Goal: Navigation & Orientation: Find specific page/section

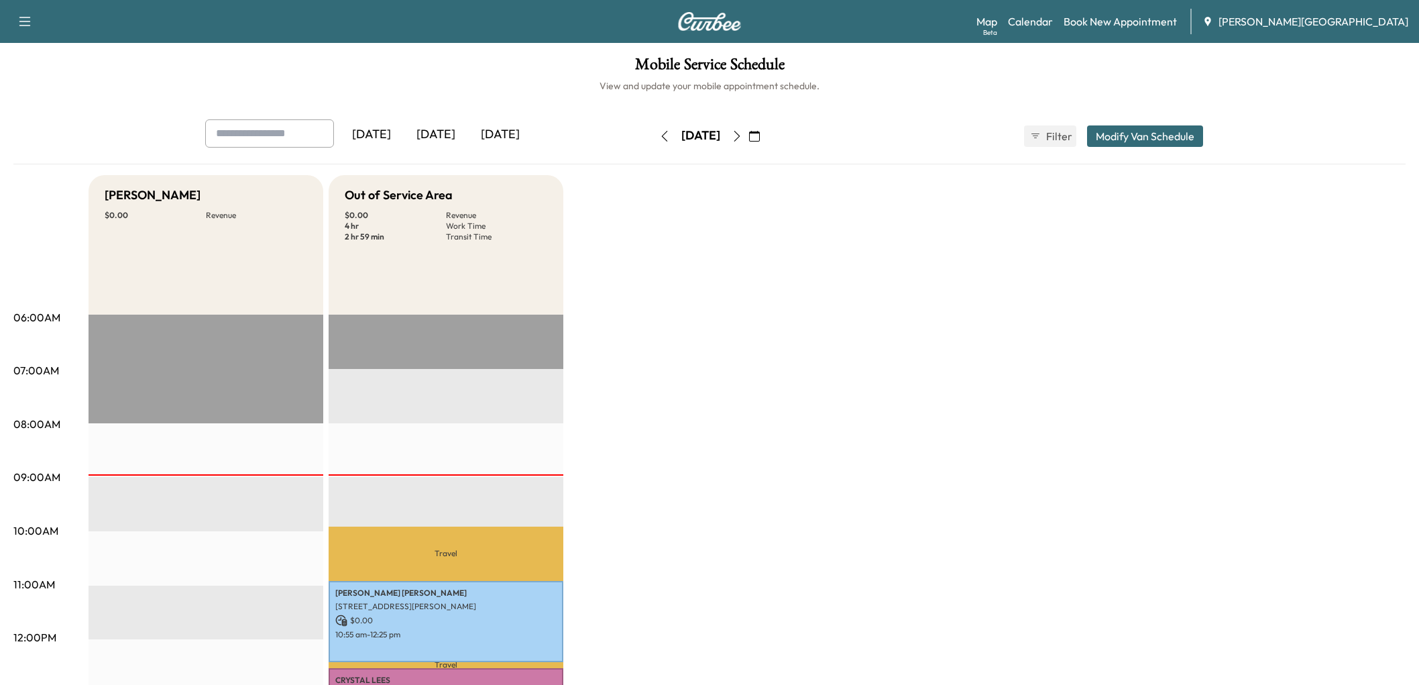
scroll to position [372, 0]
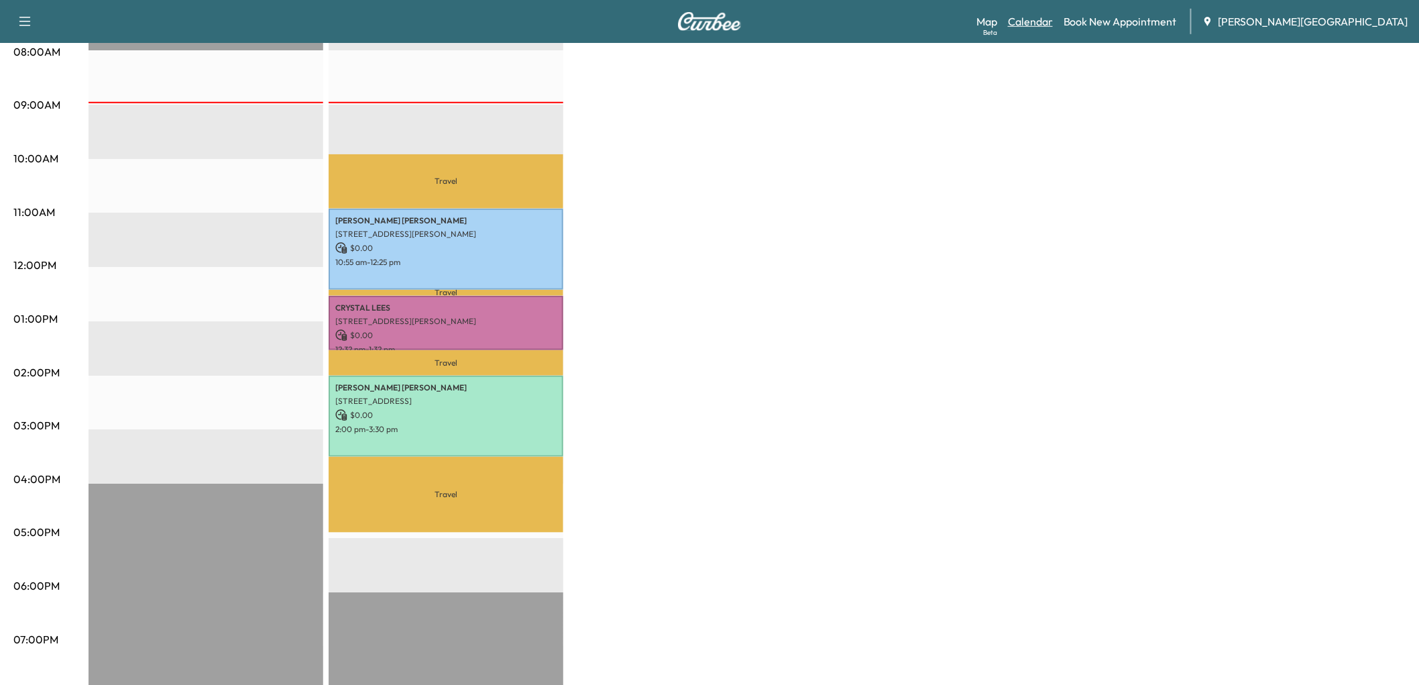
click at [1053, 30] on link "Calendar" at bounding box center [1030, 21] width 45 height 16
click at [997, 30] on link "Map Beta" at bounding box center [986, 21] width 21 height 16
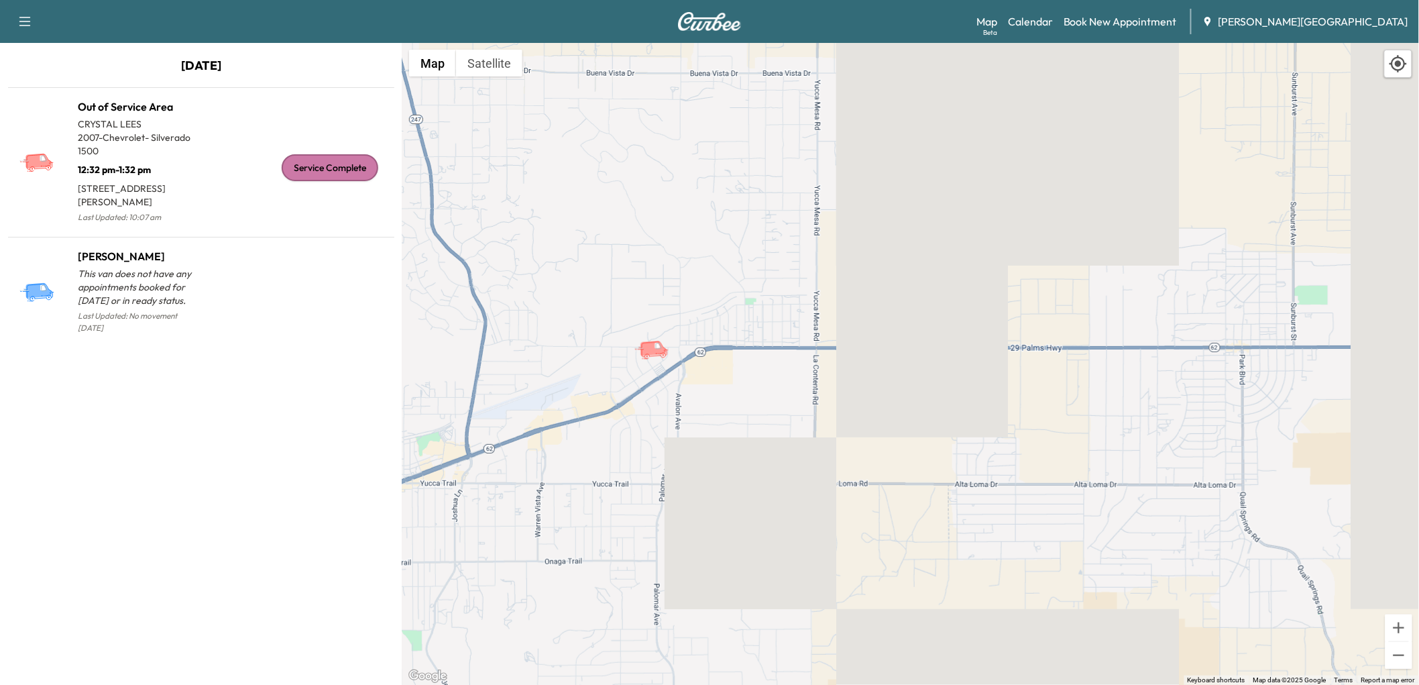
drag, startPoint x: 948, startPoint y: 175, endPoint x: 671, endPoint y: 421, distance: 371.0
click at [671, 421] on div "To activate drag with keyboard, press Alt + Enter. Once in keyboard drag state,…" at bounding box center [910, 364] width 1017 height 642
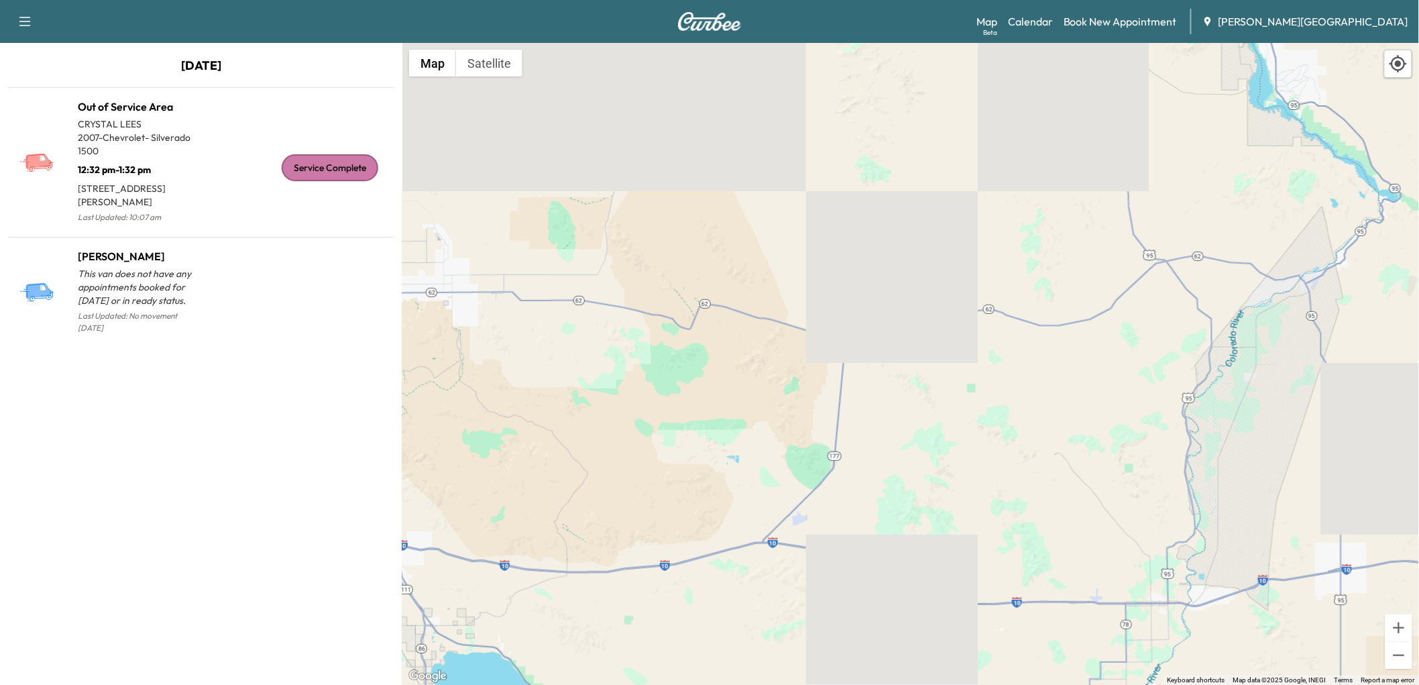
drag, startPoint x: 956, startPoint y: 347, endPoint x: 528, endPoint y: 351, distance: 427.8
click at [530, 354] on div "To activate drag with keyboard, press Alt + Enter. Once in keyboard drag state,…" at bounding box center [910, 364] width 1017 height 642
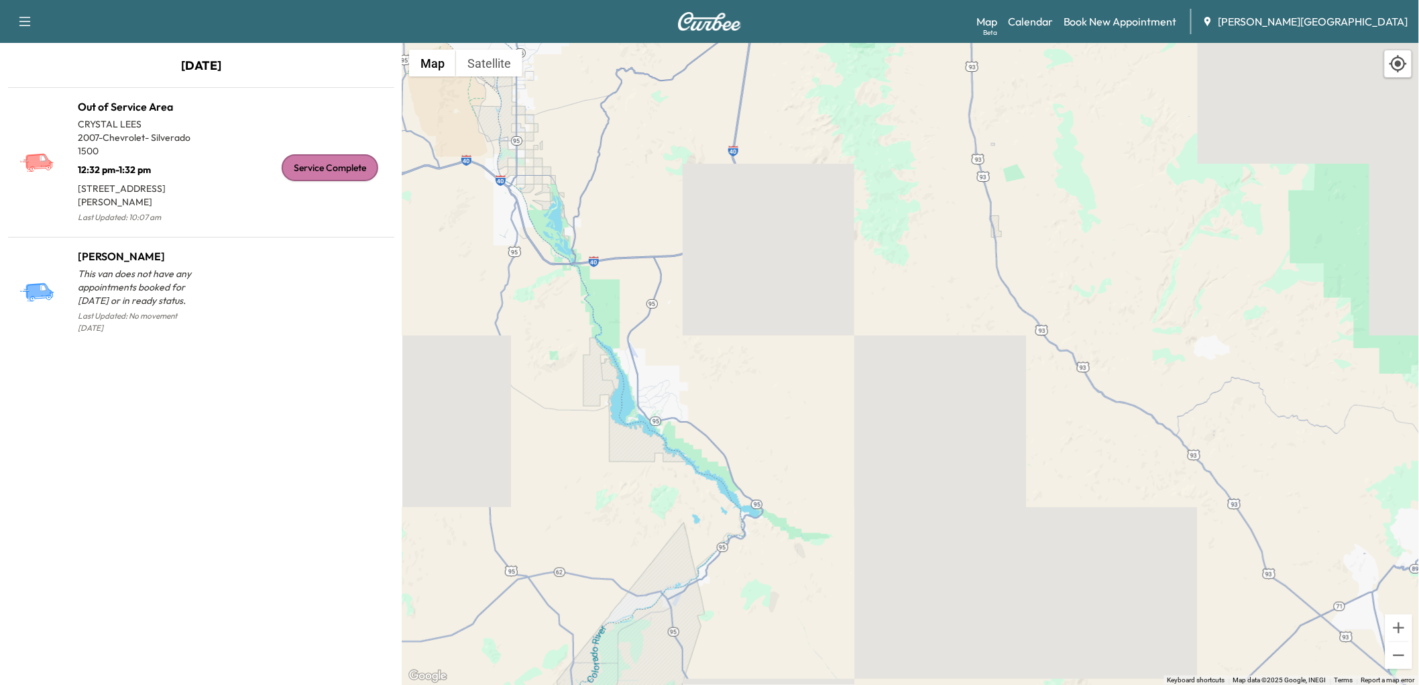
drag, startPoint x: 994, startPoint y: 264, endPoint x: 414, endPoint y: 574, distance: 657.6
click at [412, 577] on div "To activate drag with keyboard, press Alt + Enter. Once in keyboard drag state,…" at bounding box center [910, 364] width 1017 height 642
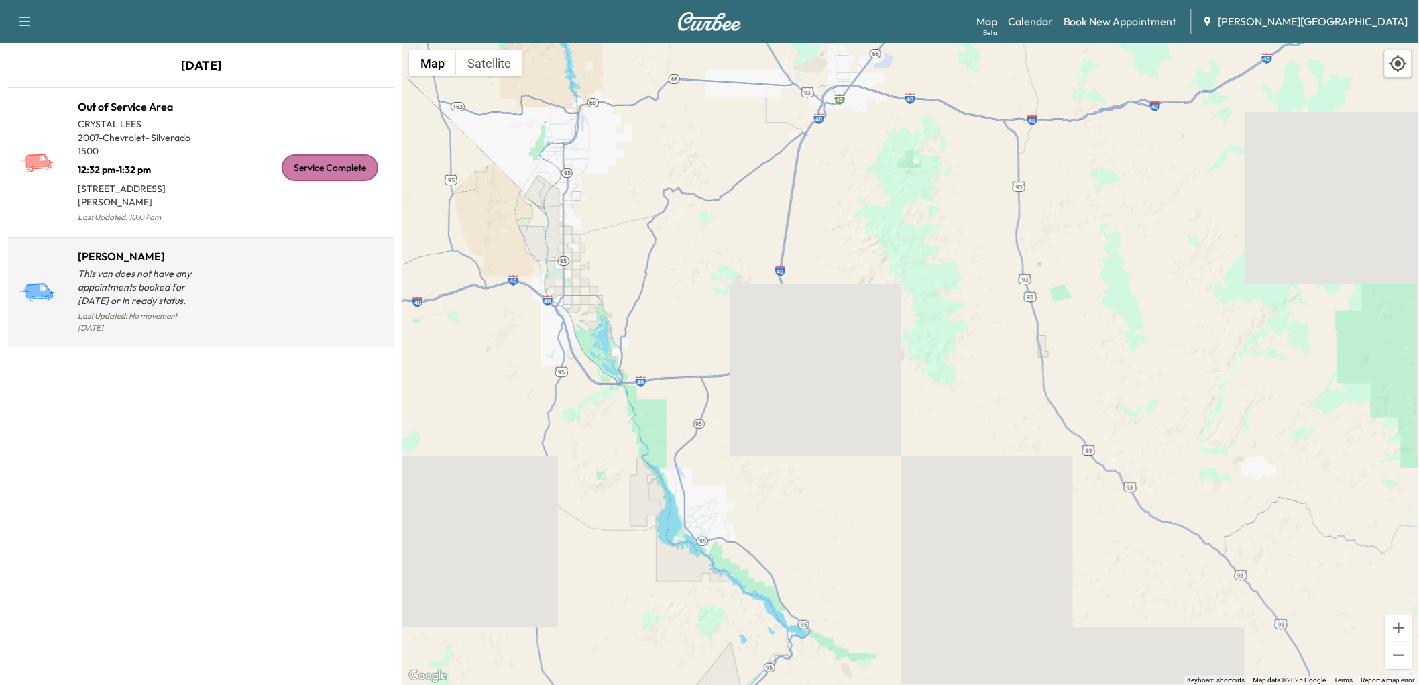
drag, startPoint x: 331, startPoint y: 448, endPoint x: 390, endPoint y: 441, distance: 59.4
click at [390, 347] on div "[PERSON_NAME] This van does not have any appointments booked for [DATE] or in r…" at bounding box center [201, 292] width 386 height 110
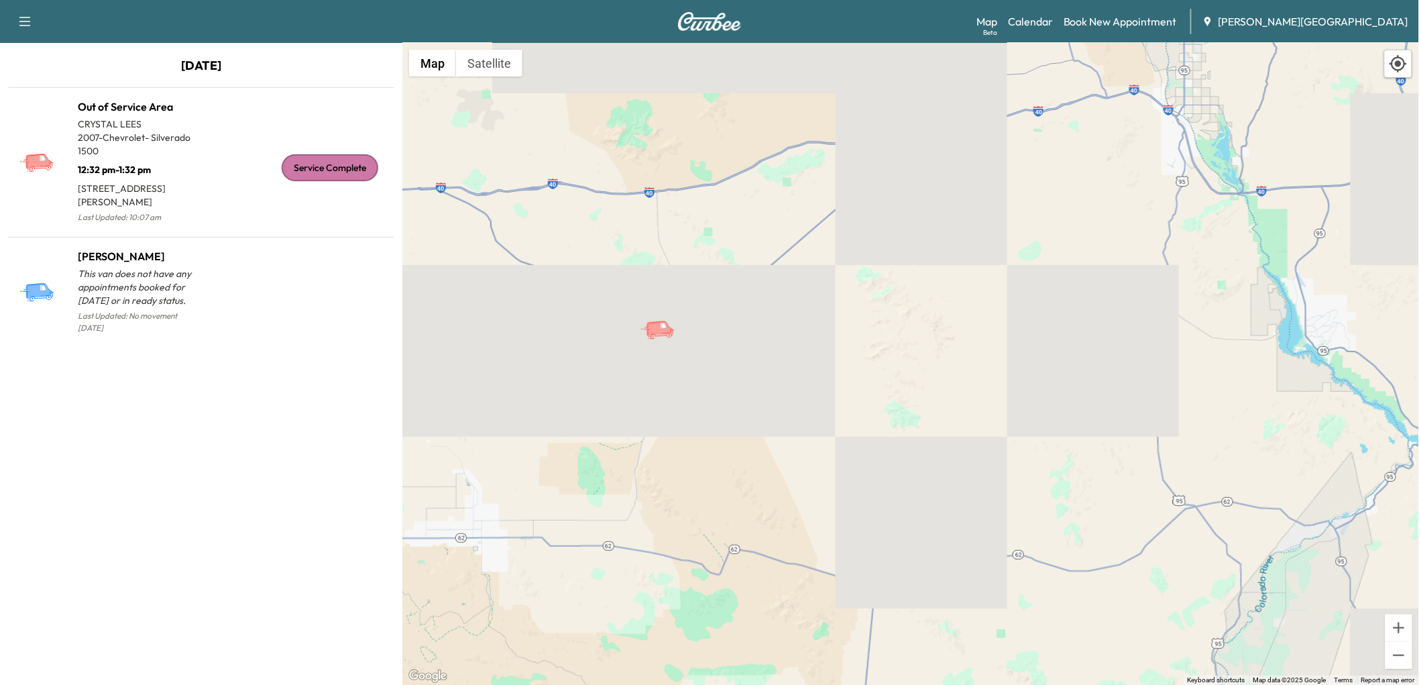
drag, startPoint x: 500, startPoint y: 407, endPoint x: 1121, endPoint y: 217, distance: 650.1
click at [1121, 217] on div "To activate drag with keyboard, press Alt + Enter. Once in keyboard drag state,…" at bounding box center [910, 364] width 1017 height 642
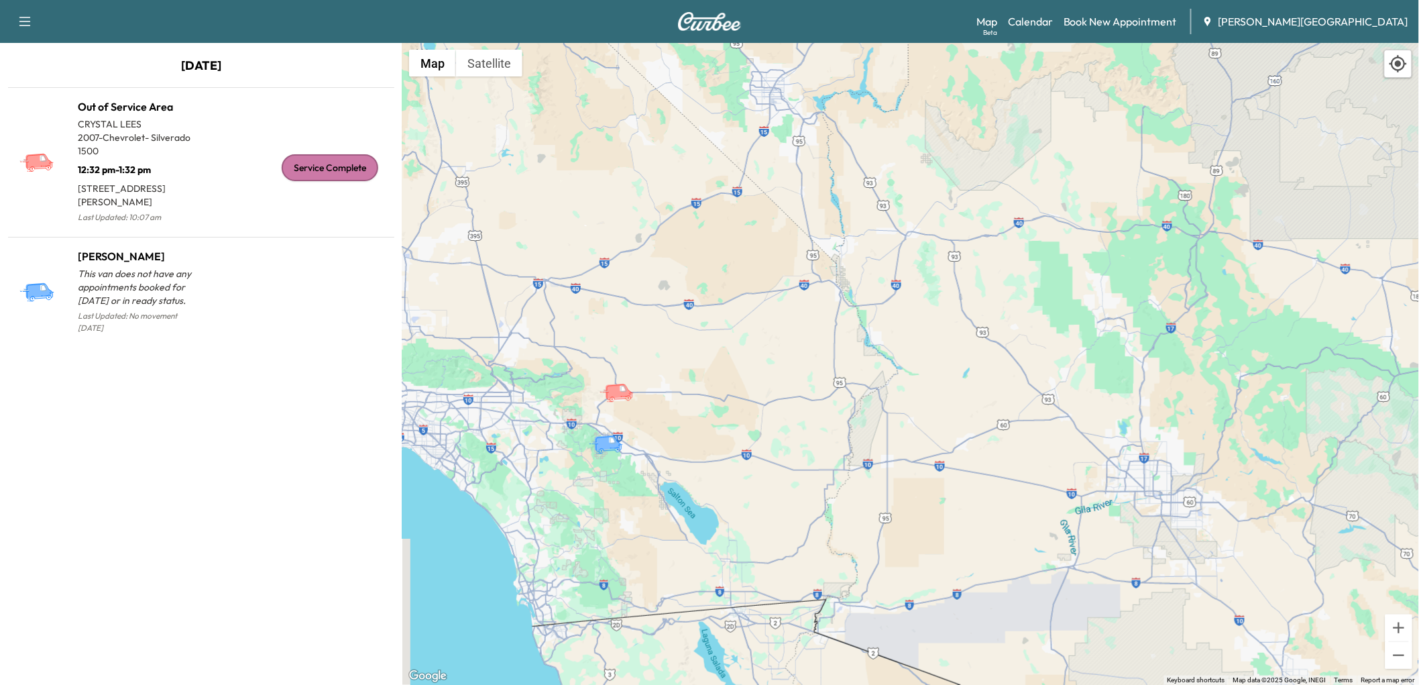
drag, startPoint x: 994, startPoint y: 330, endPoint x: 791, endPoint y: 407, distance: 217.3
click at [791, 407] on div "To activate drag with keyboard, press Alt + Enter. Once in keyboard drag state,…" at bounding box center [910, 364] width 1017 height 642
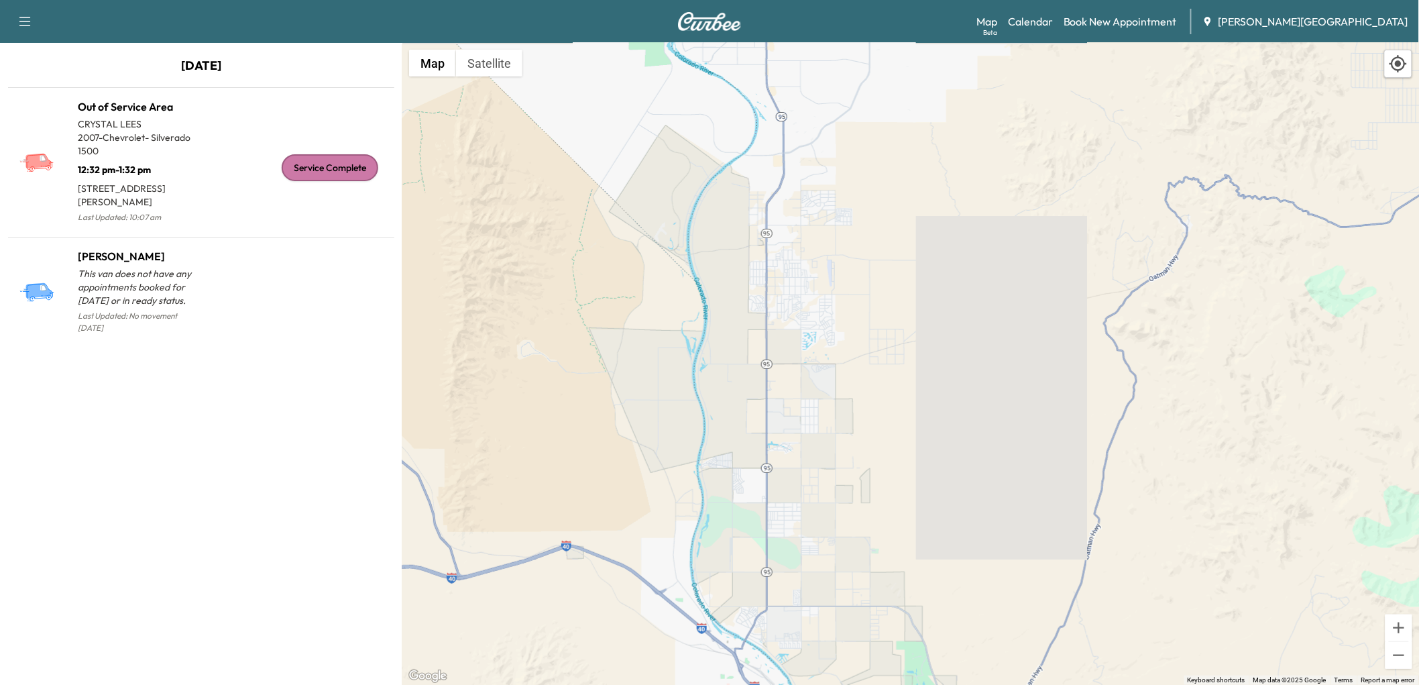
drag, startPoint x: 992, startPoint y: 403, endPoint x: 899, endPoint y: 81, distance: 335.1
click at [899, 81] on div "To activate drag with keyboard, press Alt + Enter. Once in keyboard drag state,…" at bounding box center [910, 364] width 1017 height 642
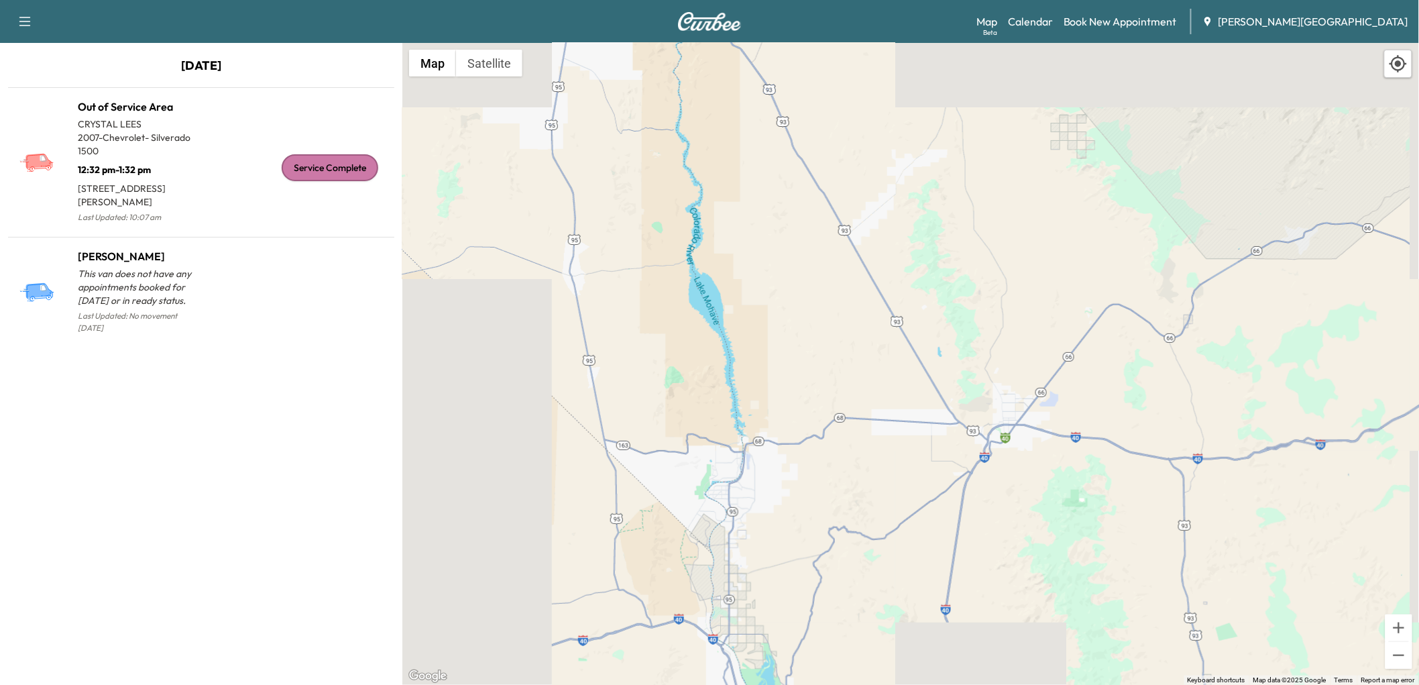
drag, startPoint x: 739, startPoint y: 323, endPoint x: 691, endPoint y: 522, distance: 204.1
click at [692, 523] on div "To activate drag with keyboard, press Alt + Enter. Once in keyboard drag state,…" at bounding box center [910, 364] width 1017 height 642
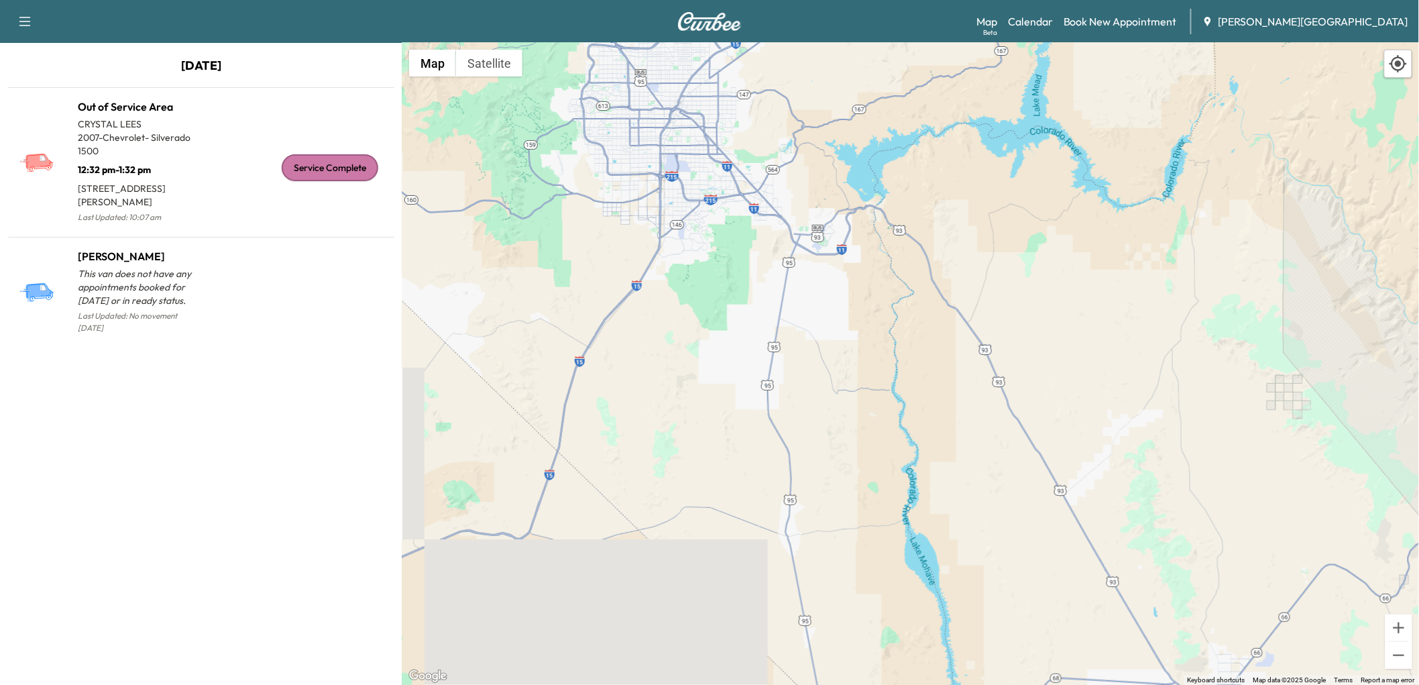
drag, startPoint x: 627, startPoint y: 262, endPoint x: 854, endPoint y: 490, distance: 322.0
click at [848, 528] on div "To activate drag with keyboard, press Alt + Enter. Once in keyboard drag state,…" at bounding box center [910, 364] width 1017 height 642
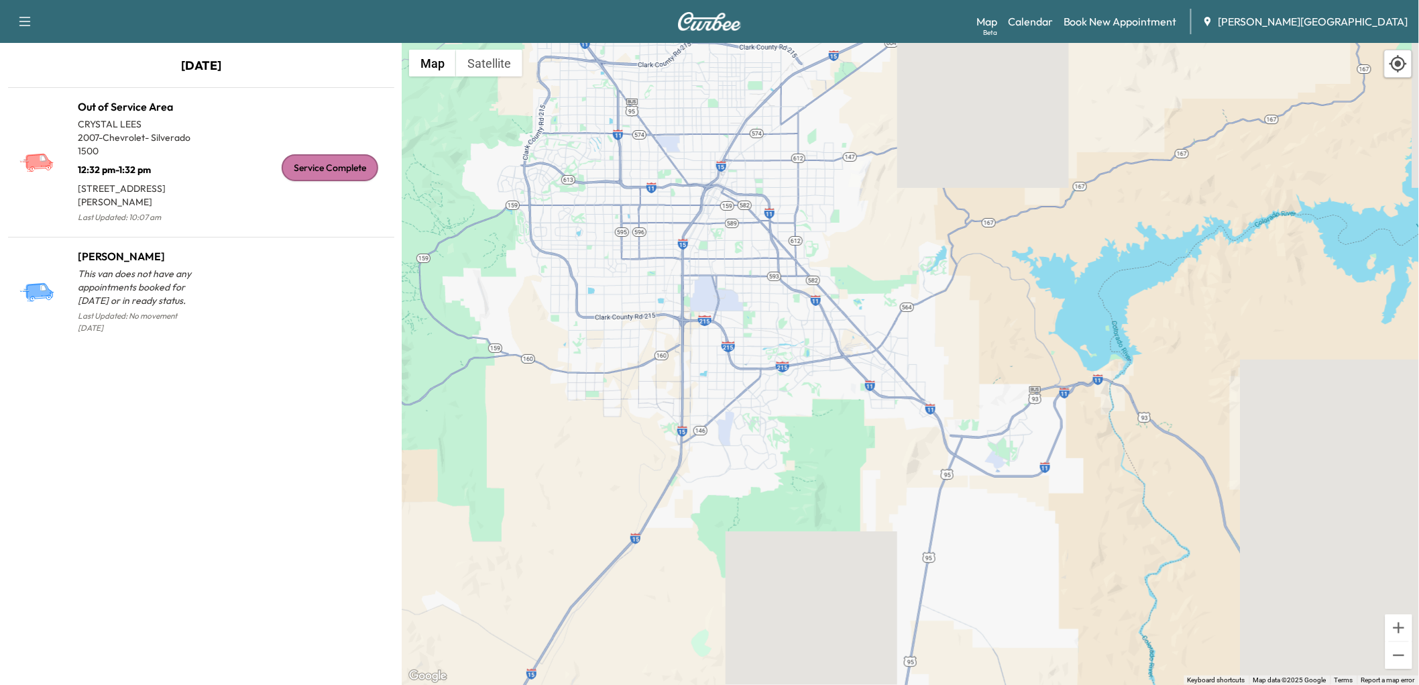
drag, startPoint x: 616, startPoint y: 175, endPoint x: 709, endPoint y: 387, distance: 231.8
click at [709, 387] on div "To activate drag with keyboard, press Alt + Enter. Once in keyboard drag state,…" at bounding box center [910, 364] width 1017 height 642
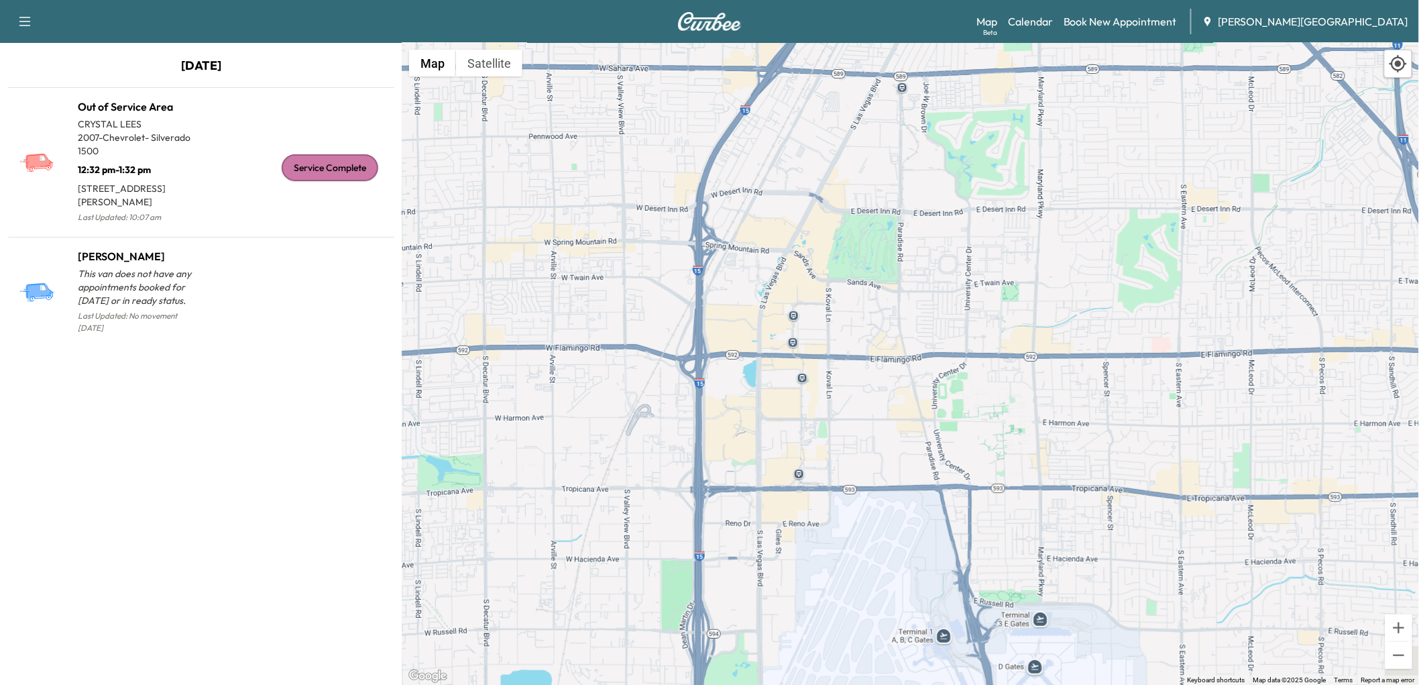
drag, startPoint x: 799, startPoint y: 410, endPoint x: 756, endPoint y: 111, distance: 302.1
click at [756, 112] on div "To activate drag with keyboard, press Alt + Enter. Once in keyboard drag state,…" at bounding box center [910, 364] width 1017 height 642
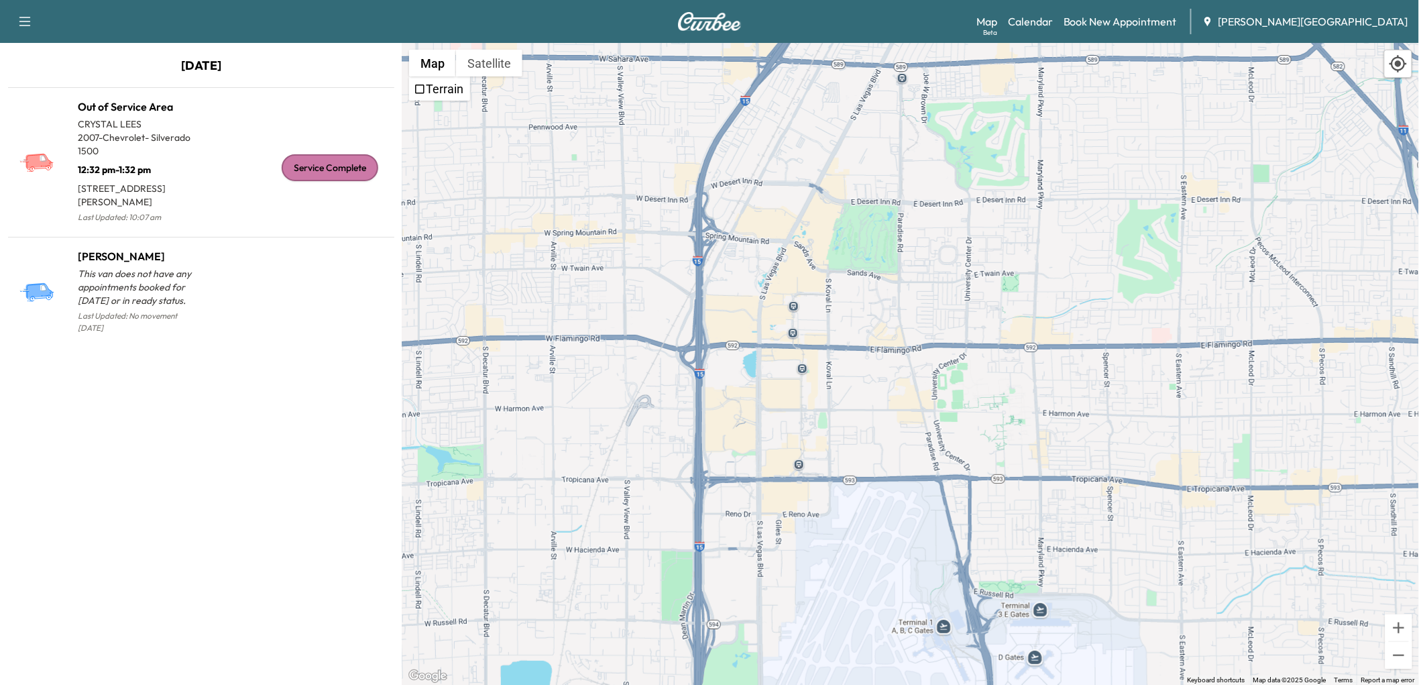
click at [33, 20] on icon "button" at bounding box center [25, 21] width 16 height 16
click at [306, 32] on div "Support Log Out Map Beta Calendar Book New Appointment [PERSON_NAME][GEOGRAPHIC…" at bounding box center [709, 21] width 1419 height 43
click at [1053, 25] on link "Calendar" at bounding box center [1030, 21] width 45 height 16
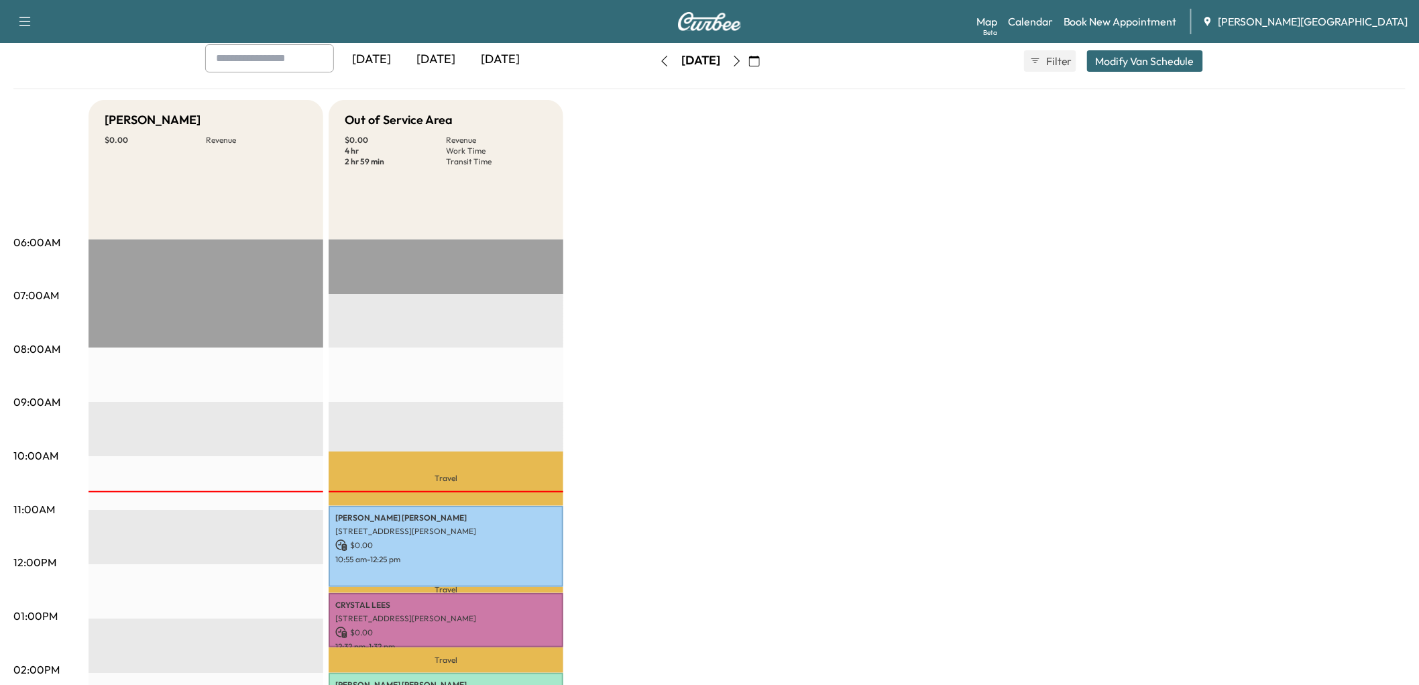
scroll to position [74, 0]
click at [1053, 23] on link "Calendar" at bounding box center [1030, 21] width 45 height 16
click at [532, 76] on div "[DATE]" at bounding box center [500, 60] width 64 height 31
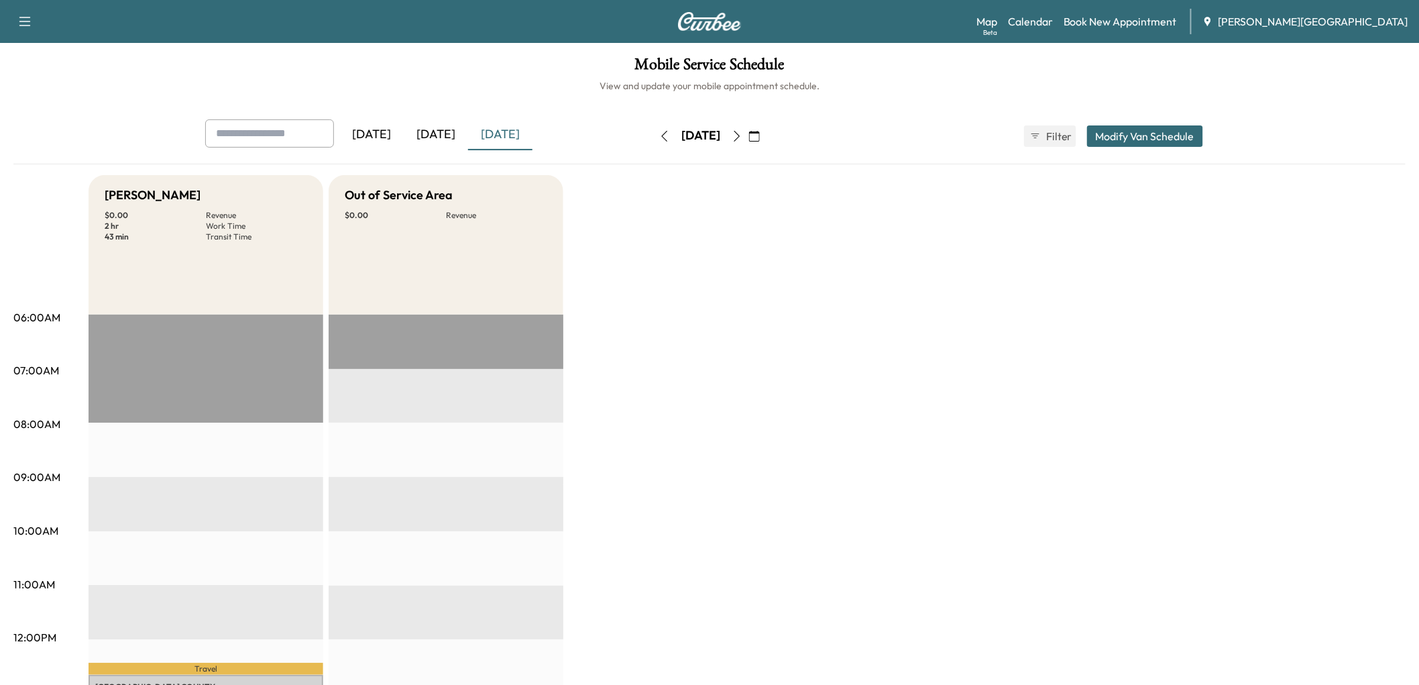
click at [748, 147] on button "button" at bounding box center [737, 135] width 23 height 21
